Goal: Task Accomplishment & Management: Use online tool/utility

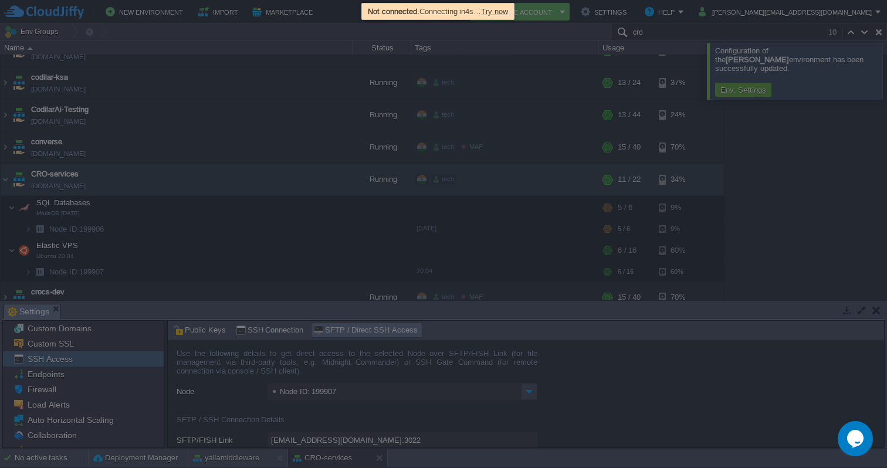
scroll to position [84, 0]
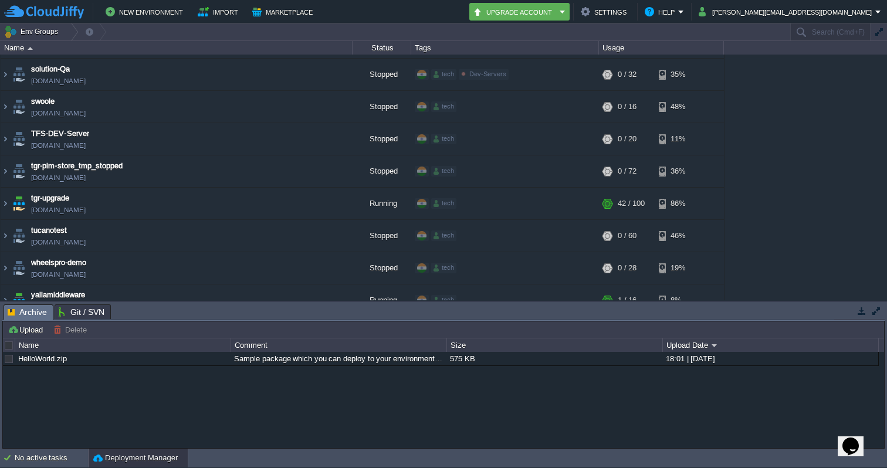
scroll to position [3096, 0]
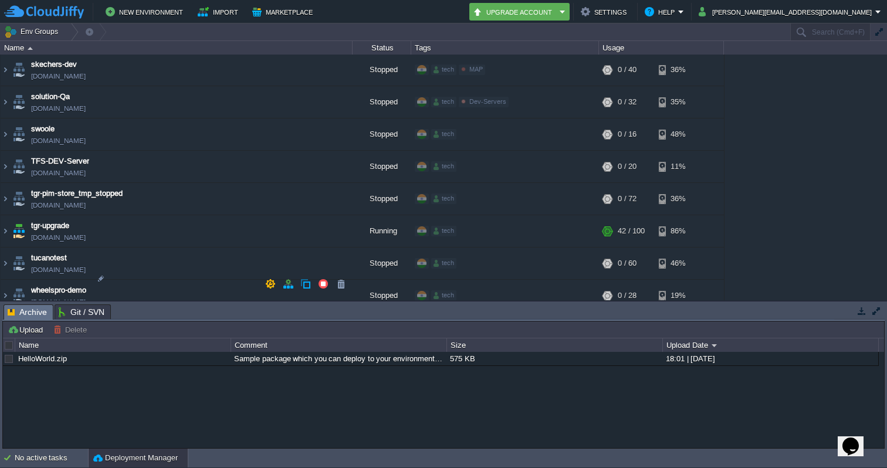
click at [8, 312] on img at bounding box center [5, 328] width 9 height 32
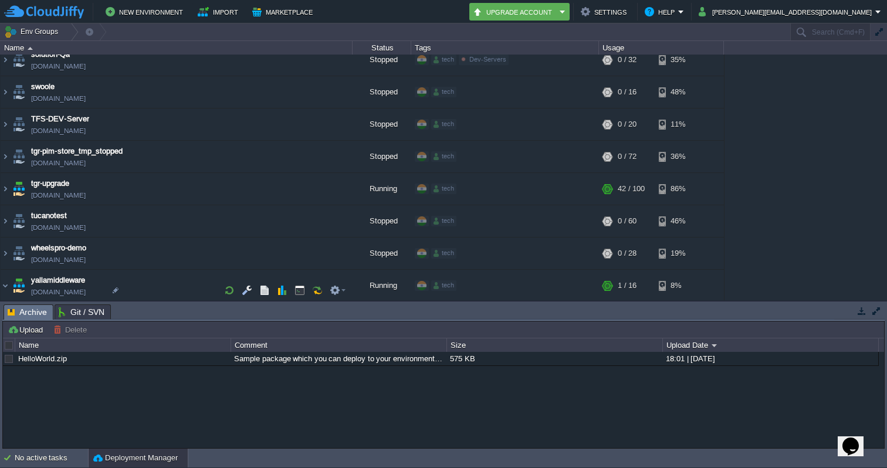
click at [30, 326] on img at bounding box center [28, 335] width 7 height 18
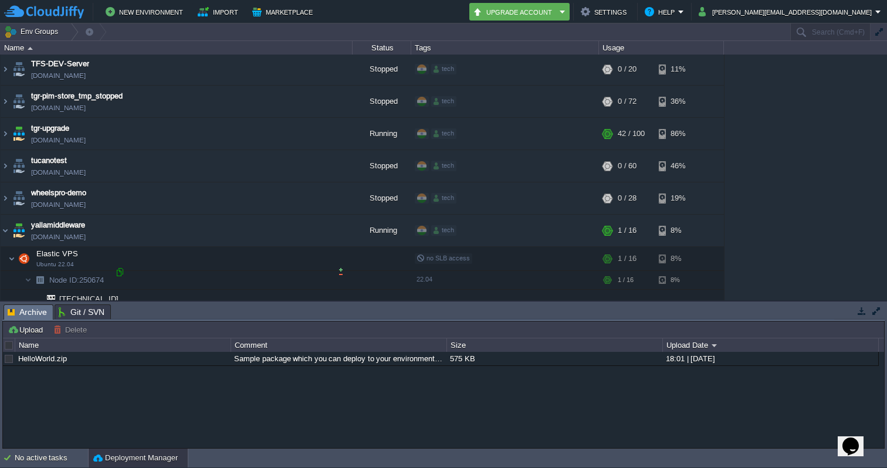
click at [121, 271] on div at bounding box center [119, 272] width 11 height 11
click at [345, 212] on td at bounding box center [337, 213] width 23 height 18
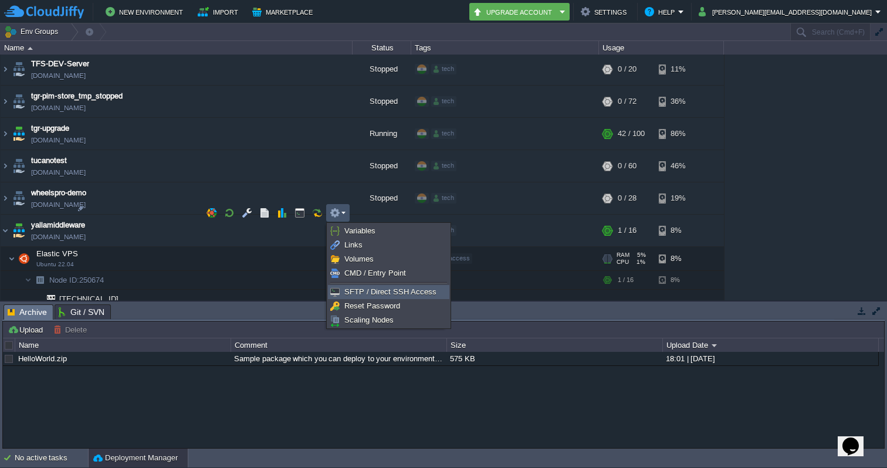
click at [362, 293] on span "SFTP / Direct SSH Access" at bounding box center [390, 291] width 92 height 9
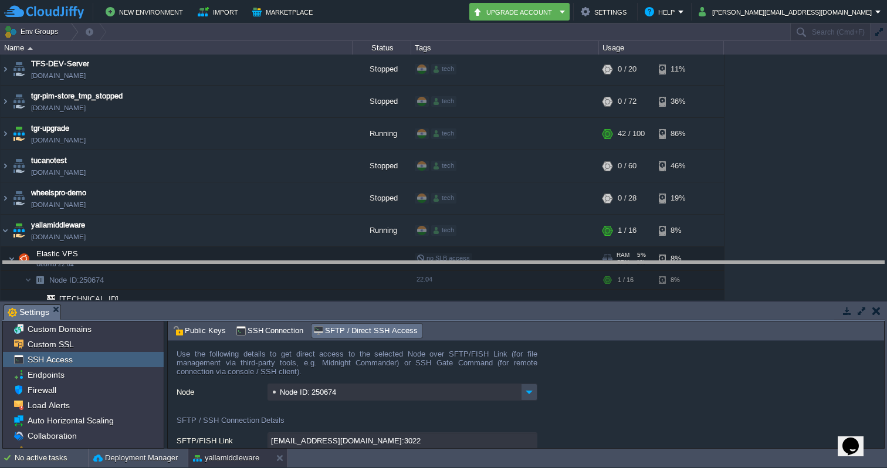
drag, startPoint x: 726, startPoint y: 305, endPoint x: 723, endPoint y: 263, distance: 42.9
click at [723, 262] on body "New Environment Import Marketplace Bonus ₹0.00 Upgrade Account Settings Help [P…" at bounding box center [443, 234] width 887 height 468
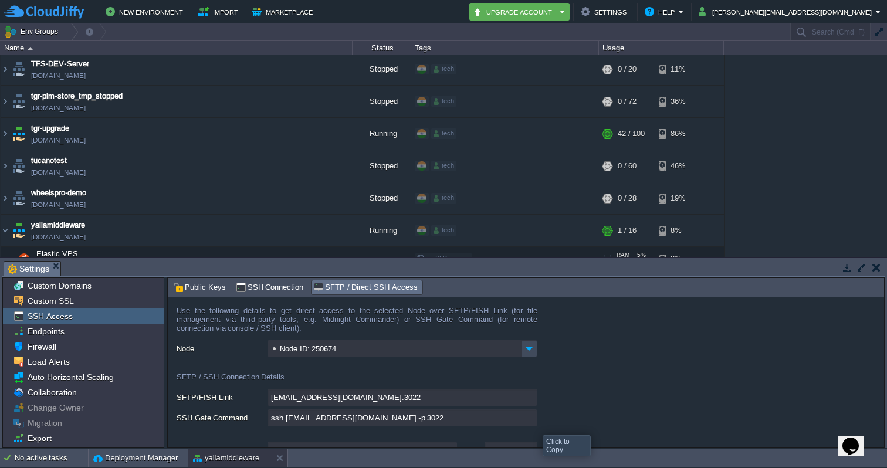
click at [531, 421] on input "ssh [EMAIL_ADDRESS][DOMAIN_NAME] -p 3022" at bounding box center [402, 417] width 270 height 17
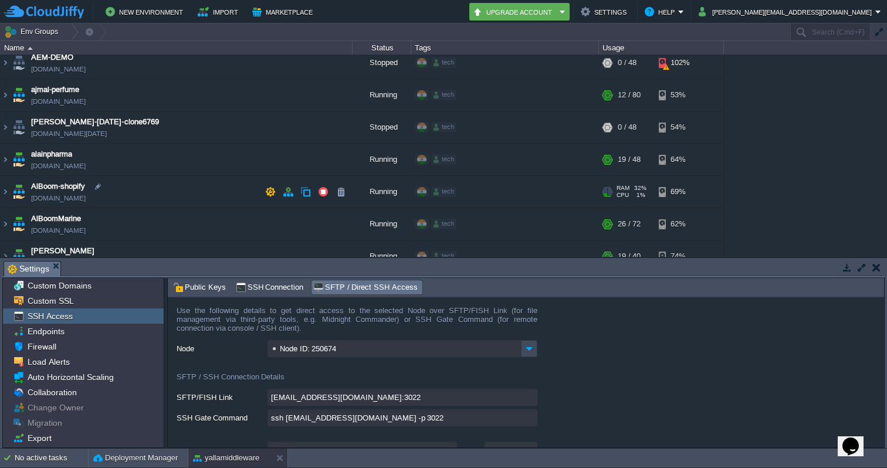
scroll to position [0, 0]
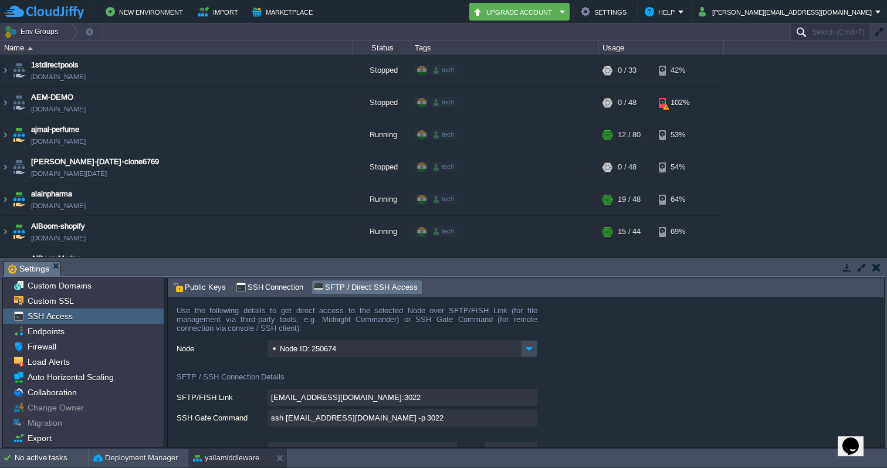
click at [799, 28] on input "Search (Cmd+F)" at bounding box center [830, 31] width 80 height 17
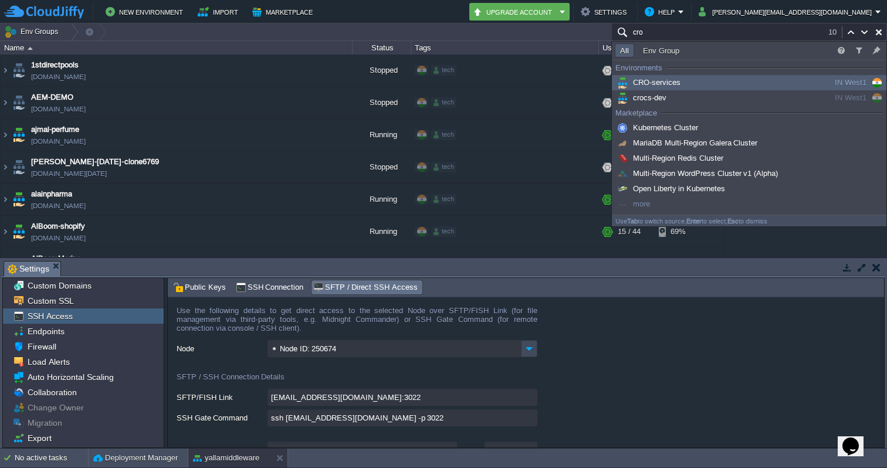
type input "cro"
click at [675, 81] on span "CRO-services" at bounding box center [647, 82] width 66 height 9
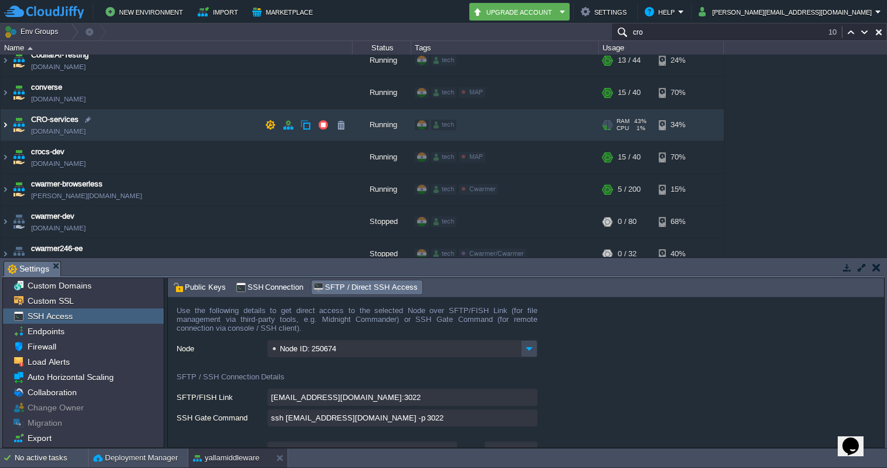
click at [4, 122] on img at bounding box center [5, 125] width 9 height 32
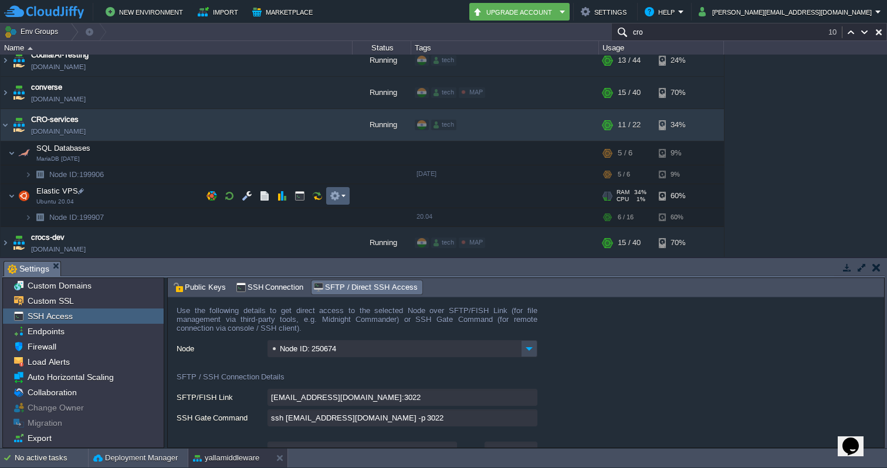
click at [344, 196] on em at bounding box center [338, 196] width 16 height 11
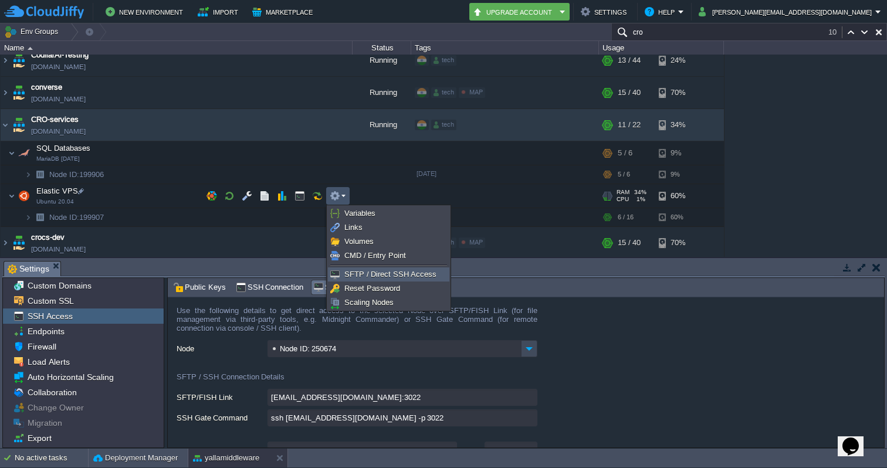
click at [358, 273] on span "SFTP / Direct SSH Access" at bounding box center [390, 274] width 92 height 9
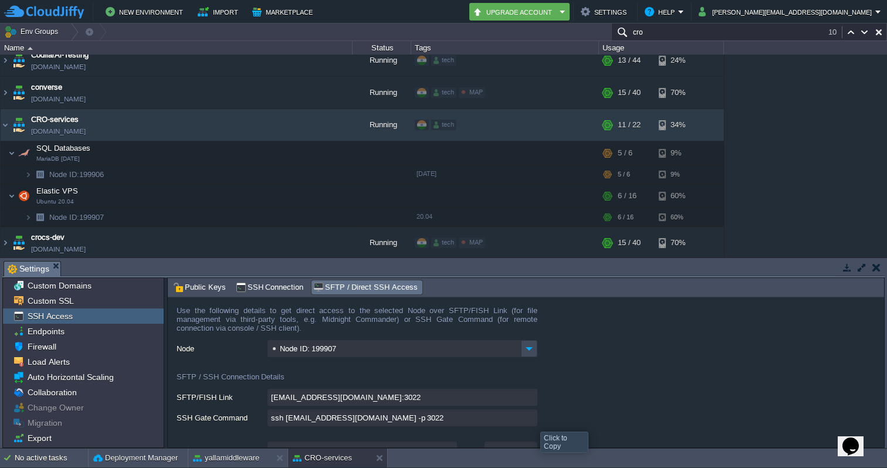
click at [531, 420] on input "ssh [EMAIL_ADDRESS][DOMAIN_NAME] -p 3022" at bounding box center [402, 417] width 270 height 17
type textarea "ssh [EMAIL_ADDRESS][DOMAIN_NAME] -p 3022"
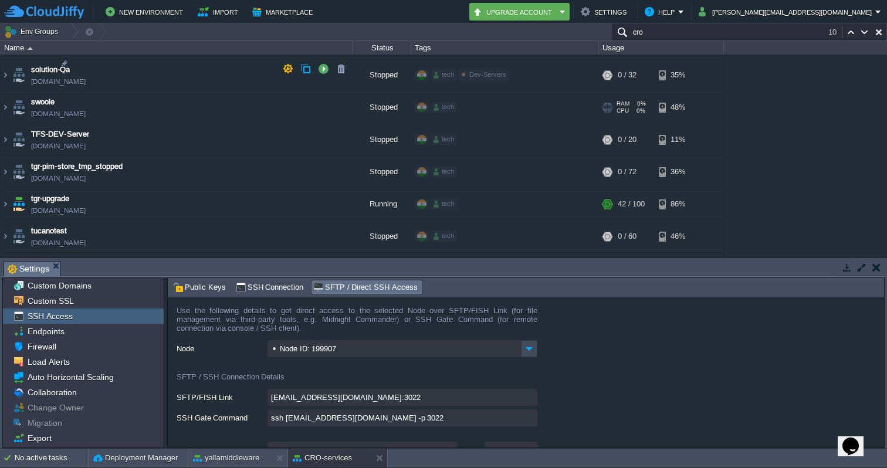
scroll to position [3321, 0]
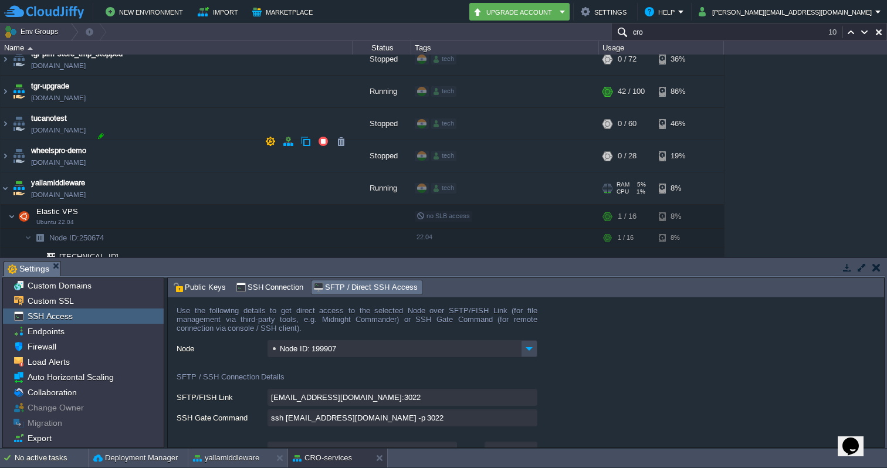
click at [96, 137] on div at bounding box center [101, 136] width 11 height 11
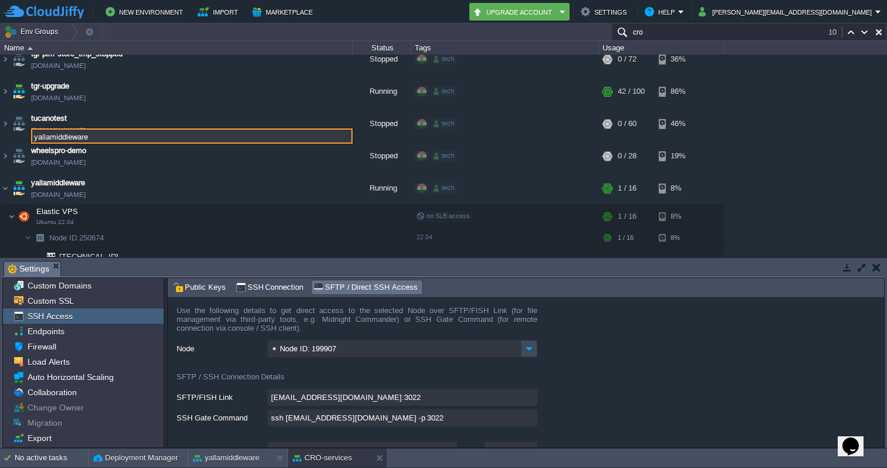
click at [823, 173] on div "1stdirectpools [DOMAIN_NAME] Stopped tech + Add to Env Group RAM 0% CPU 0% 0 / …" at bounding box center [443, 156] width 887 height 202
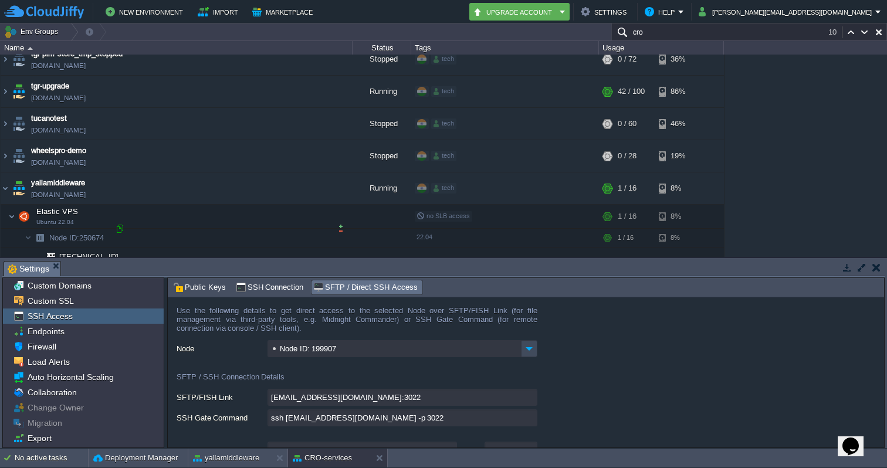
click at [122, 229] on div at bounding box center [119, 228] width 11 height 11
click at [118, 230] on div at bounding box center [119, 228] width 11 height 11
click at [5, 172] on img at bounding box center [5, 188] width 9 height 32
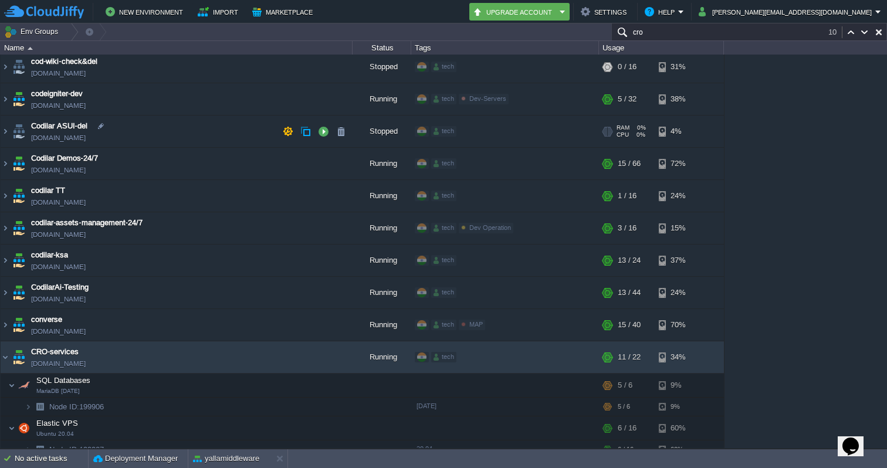
scroll to position [518, 0]
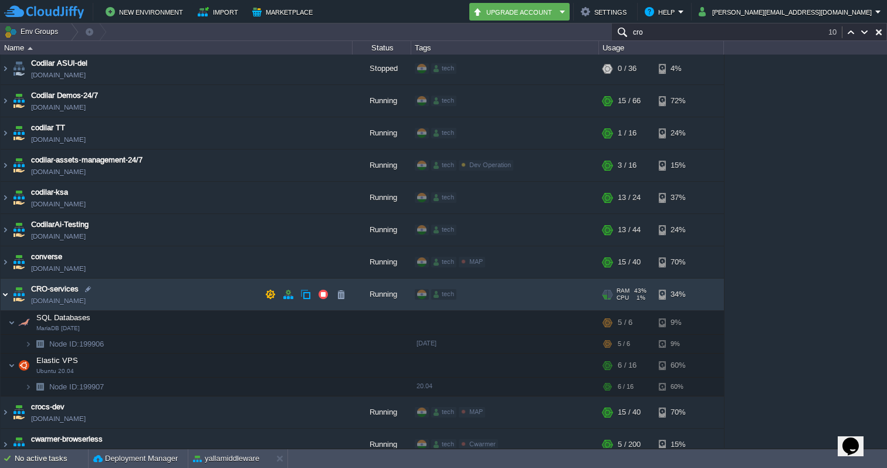
click at [8, 290] on img at bounding box center [5, 295] width 9 height 32
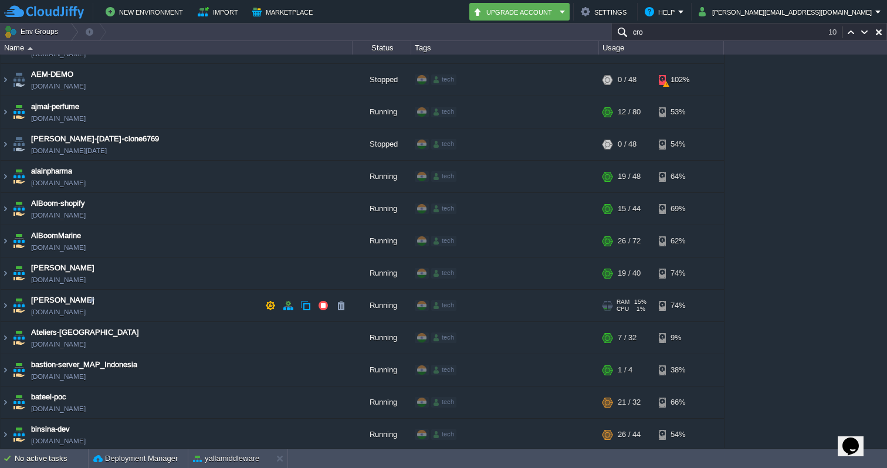
scroll to position [0, 0]
